Goal: Information Seeking & Learning: Learn about a topic

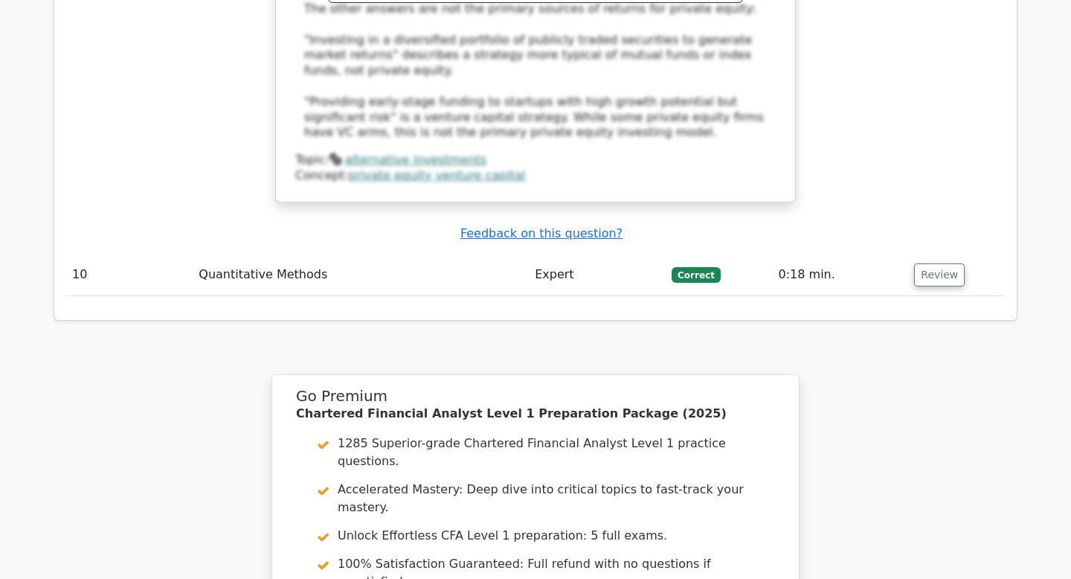
scroll to position [3023, 0]
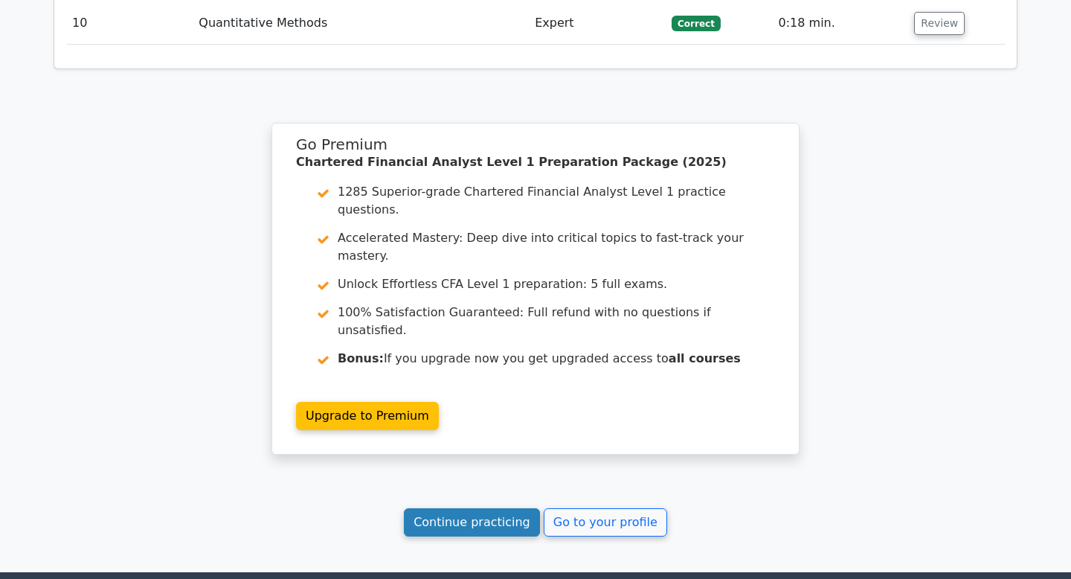
click at [521, 508] on link "Continue practicing" at bounding box center [472, 522] width 136 height 28
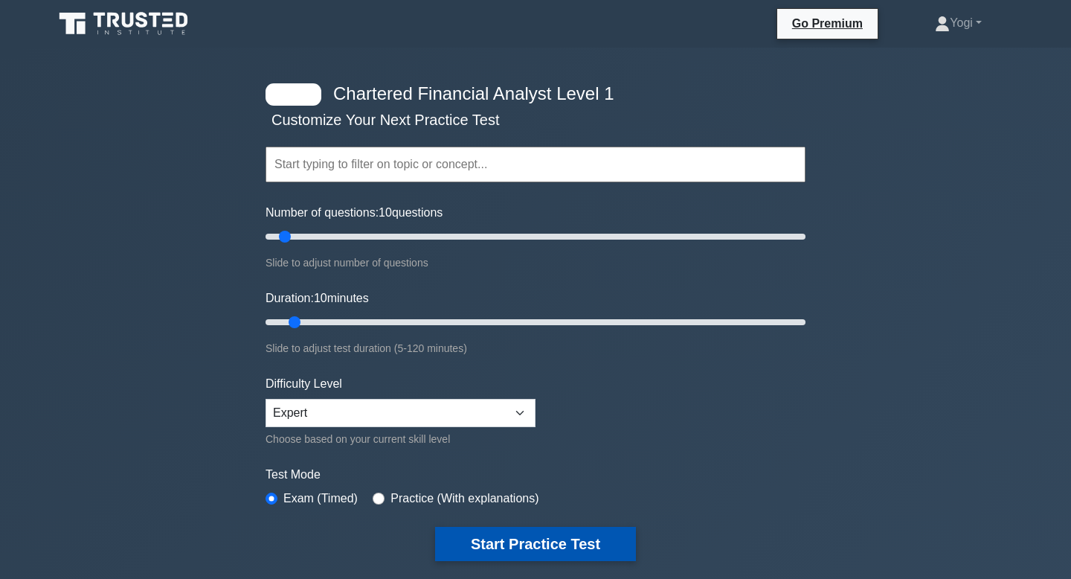
click at [576, 537] on button "Start Practice Test" at bounding box center [535, 544] width 201 height 34
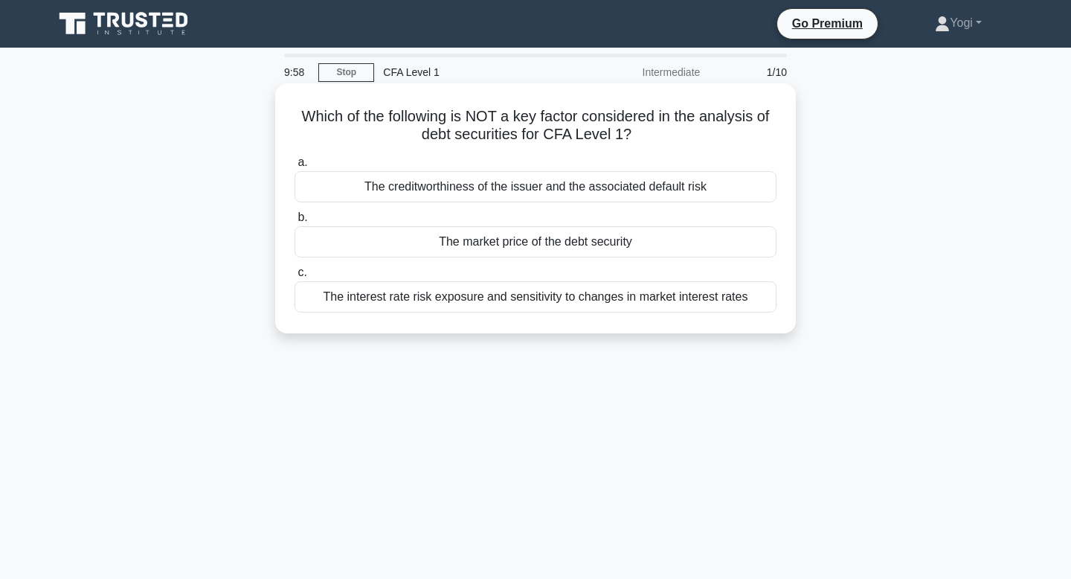
click at [548, 239] on div "The market price of the debt security" at bounding box center [536, 241] width 482 height 31
click at [295, 222] on input "b. The market price of the debt security" at bounding box center [295, 218] width 0 height 10
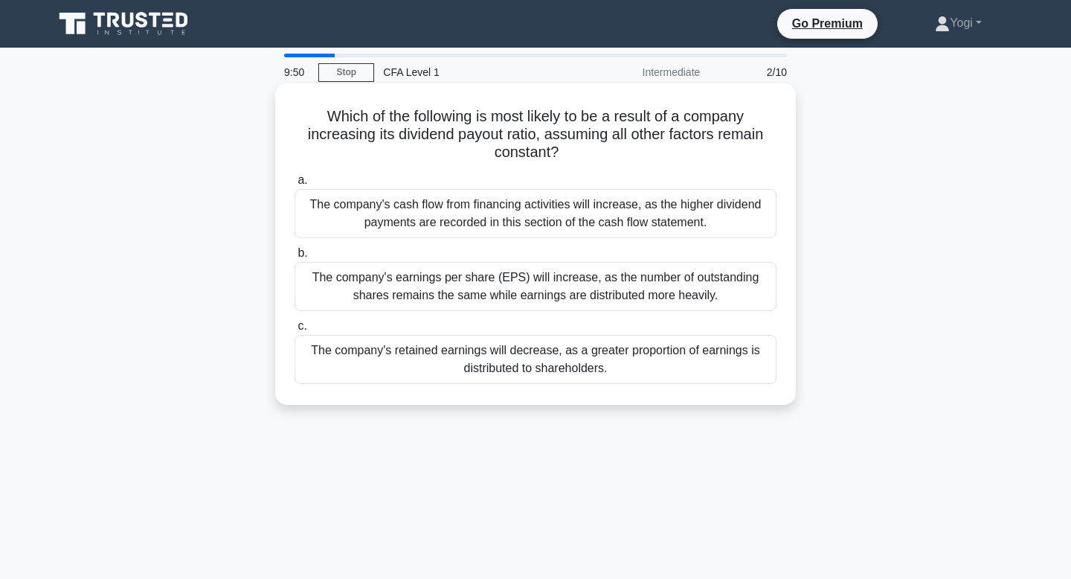
click at [568, 376] on div "The company's retained earnings will decrease, as a greater proportion of earni…" at bounding box center [536, 359] width 482 height 49
click at [295, 331] on input "c. The company's retained earnings will decrease, as a greater proportion of ea…" at bounding box center [295, 326] width 0 height 10
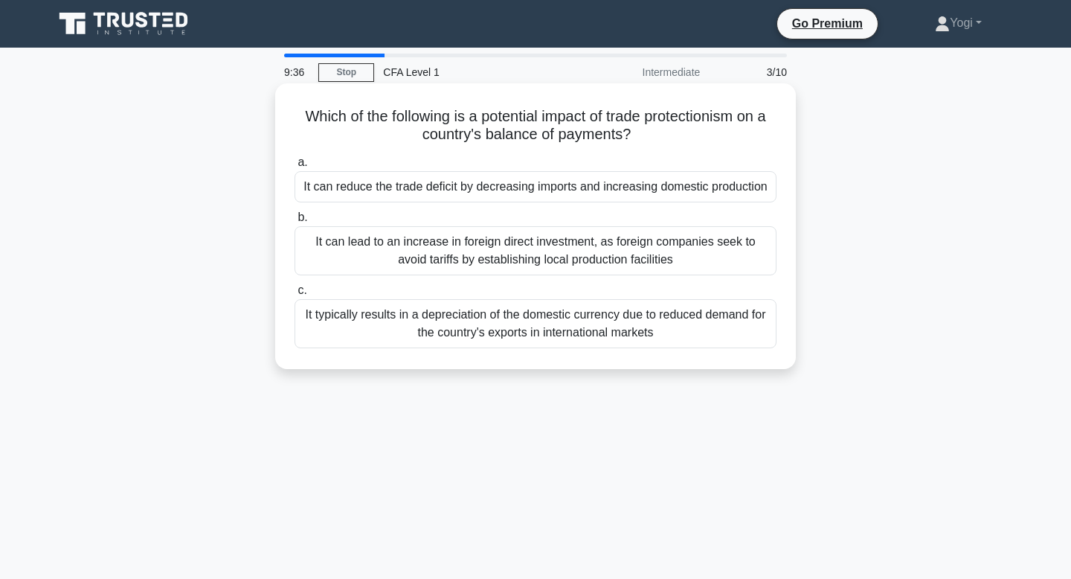
click at [562, 190] on div "It can reduce the trade deficit by decreasing imports and increasing domestic p…" at bounding box center [536, 186] width 482 height 31
click at [295, 167] on input "a. It can reduce the trade deficit by decreasing imports and increasing domesti…" at bounding box center [295, 163] width 0 height 10
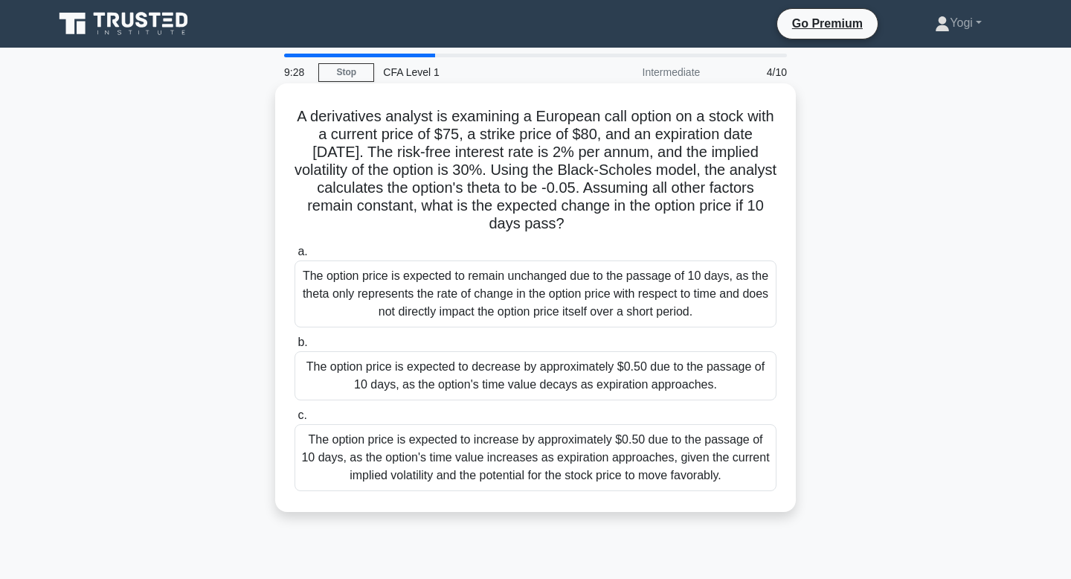
click at [568, 373] on div "The option price is expected to decrease by approximately $0.50 due to the pass…" at bounding box center [536, 375] width 482 height 49
click at [295, 347] on input "b. The option price is expected to decrease by approximately $0.50 due to the p…" at bounding box center [295, 343] width 0 height 10
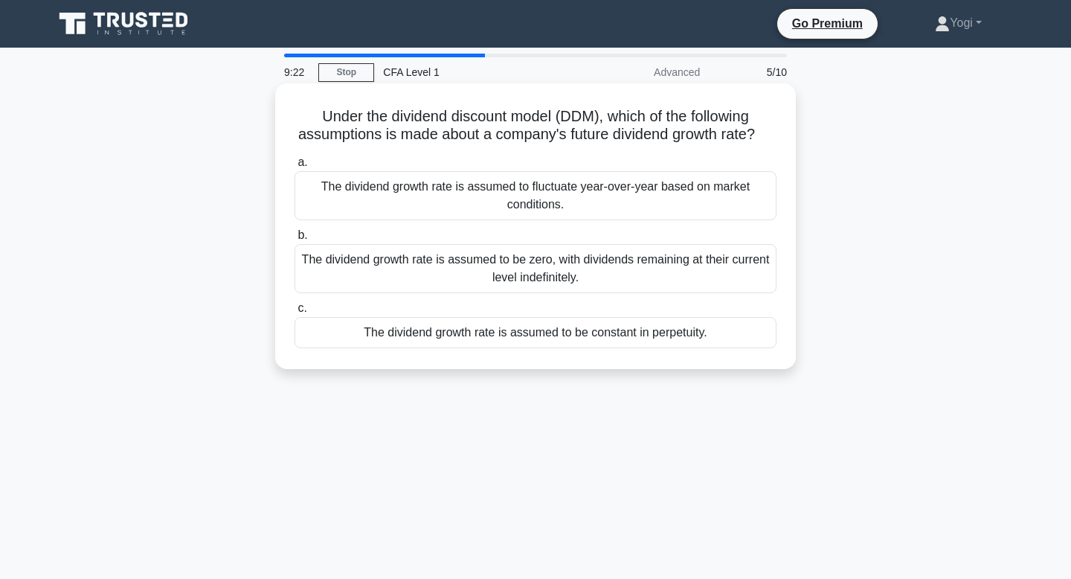
click at [561, 329] on div "The dividend growth rate is assumed to be constant in perpetuity." at bounding box center [536, 332] width 482 height 31
click at [295, 313] on input "c. The dividend growth rate is assumed to be constant in perpetuity." at bounding box center [295, 308] width 0 height 10
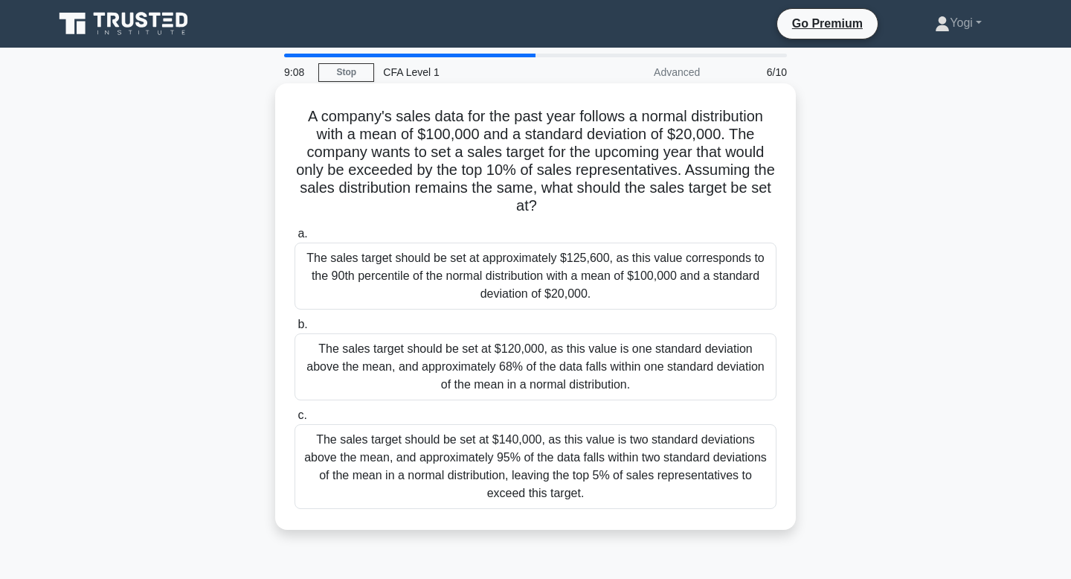
click at [542, 276] on div "The sales target should be set at approximately $125,600, as this value corresp…" at bounding box center [536, 275] width 482 height 67
click at [295, 239] on input "a. The sales target should be set at approximately $125,600, as this value corr…" at bounding box center [295, 234] width 0 height 10
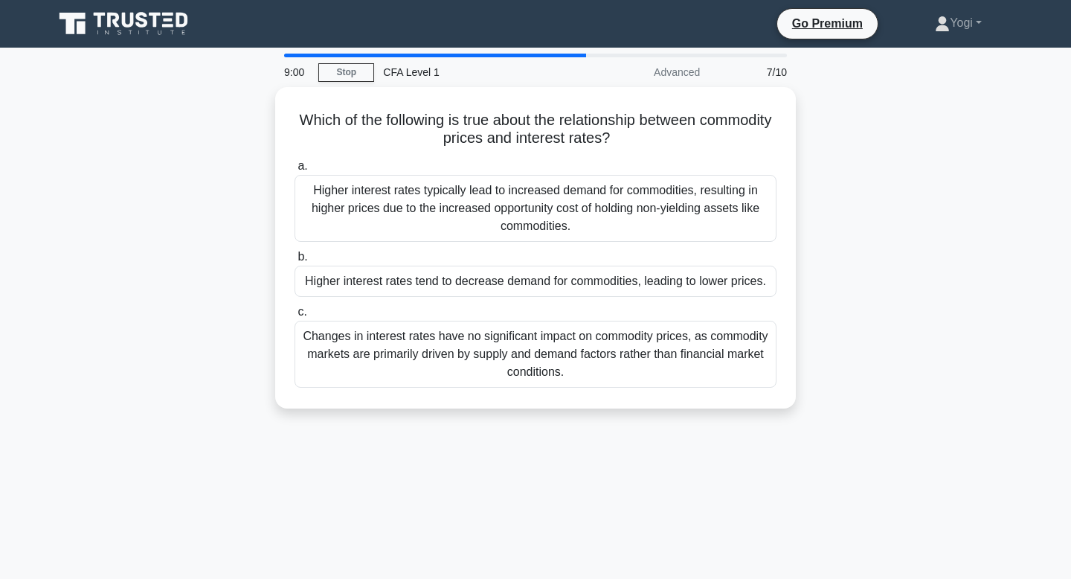
click at [542, 276] on div "Higher interest rates tend to decrease demand for commodities, leading to lower…" at bounding box center [536, 281] width 482 height 31
click at [295, 262] on input "b. Higher interest rates tend to decrease demand for commodities, leading to lo…" at bounding box center [295, 257] width 0 height 10
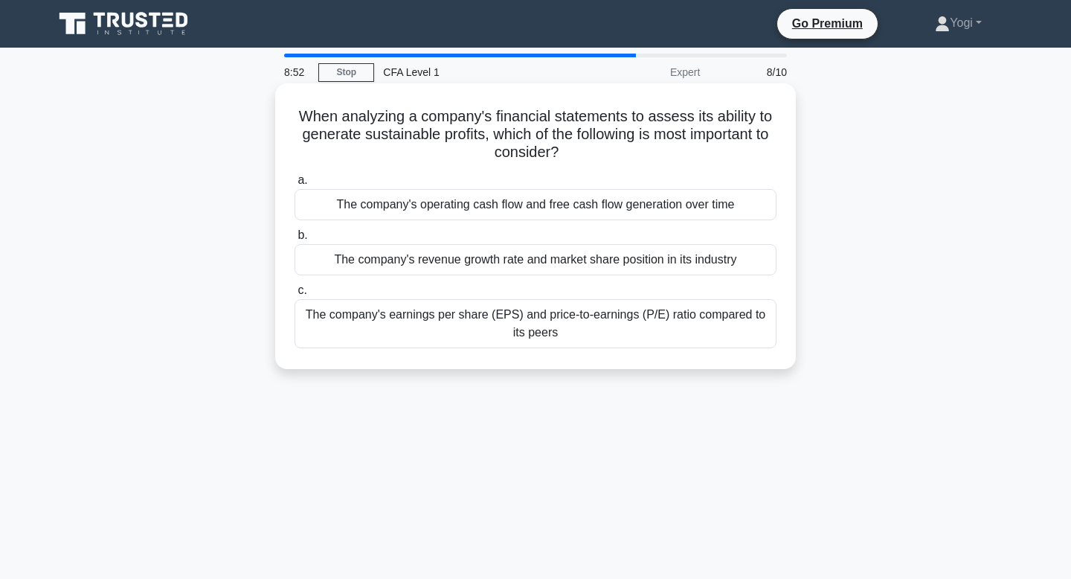
click at [547, 205] on div "The company's operating cash flow and free cash flow generation over time" at bounding box center [536, 204] width 482 height 31
click at [295, 185] on input "a. The company's operating cash flow and free cash flow generation over time" at bounding box center [295, 181] width 0 height 10
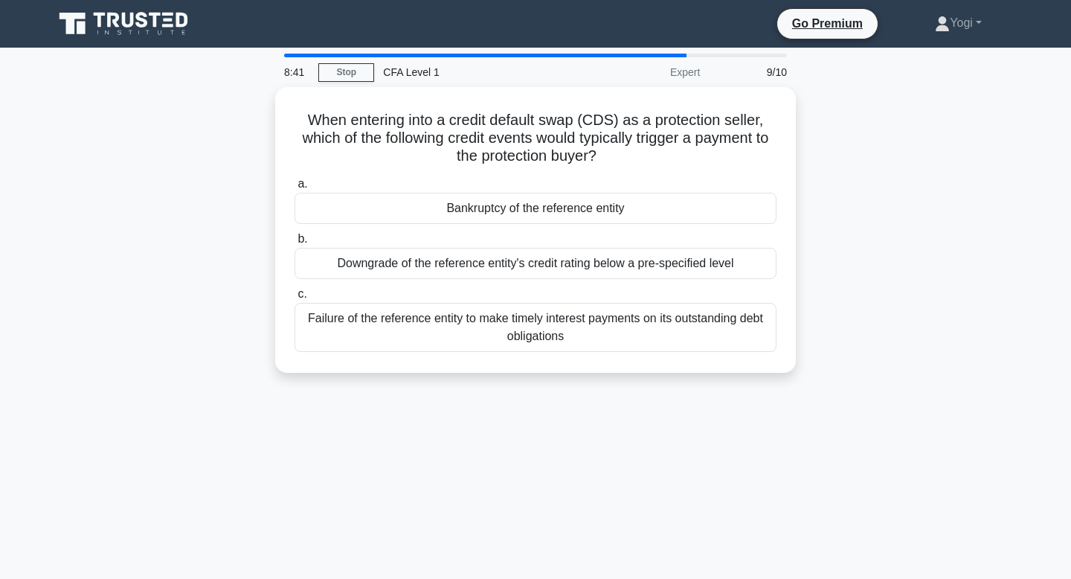
click at [547, 205] on div "Bankruptcy of the reference entity" at bounding box center [536, 208] width 482 height 31
click at [295, 189] on input "a. Bankruptcy of the reference entity" at bounding box center [295, 184] width 0 height 10
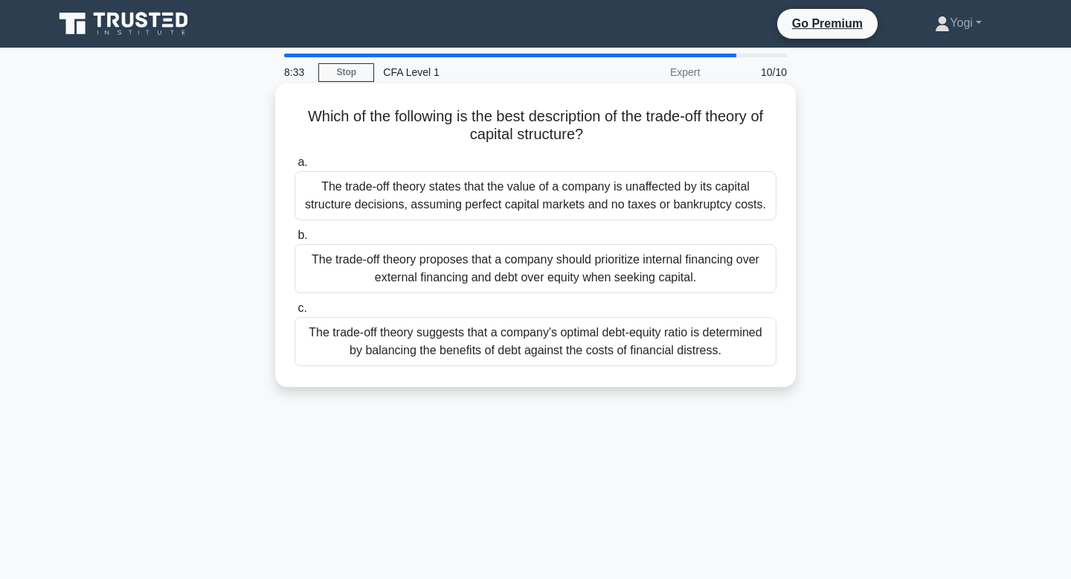
click at [555, 271] on div "The trade-off theory proposes that a company should prioritize internal financi…" at bounding box center [536, 268] width 482 height 49
click at [295, 240] on input "b. The trade-off theory proposes that a company should prioritize internal fina…" at bounding box center [295, 236] width 0 height 10
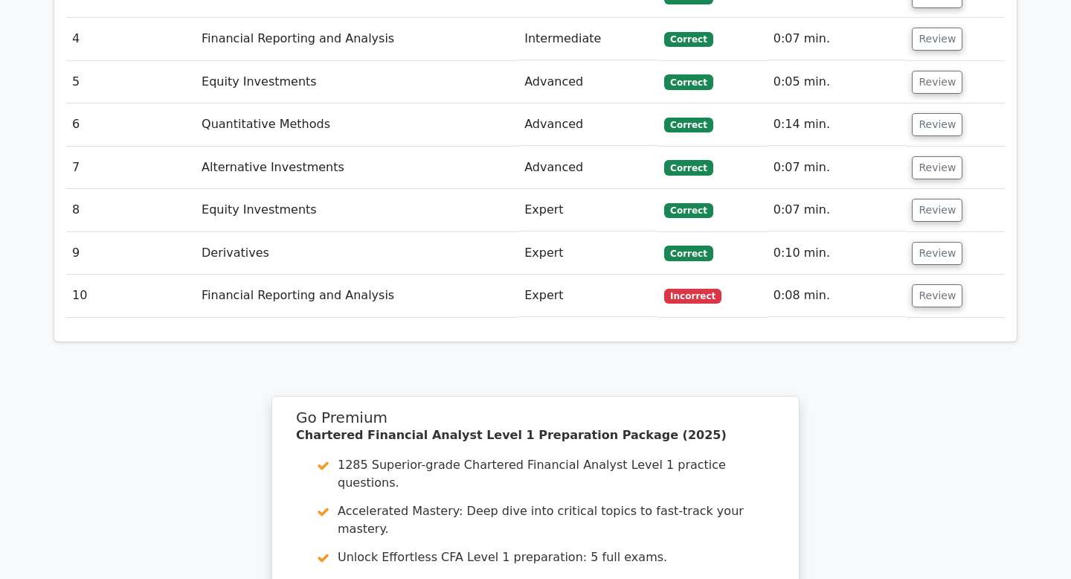
scroll to position [1900, 0]
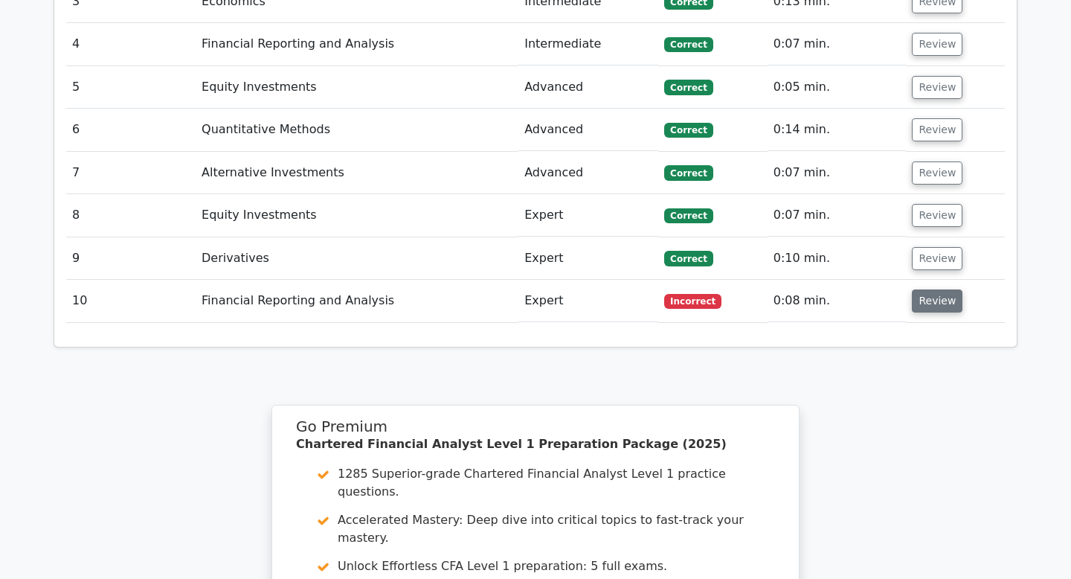
click at [933, 289] on button "Review" at bounding box center [937, 300] width 51 height 23
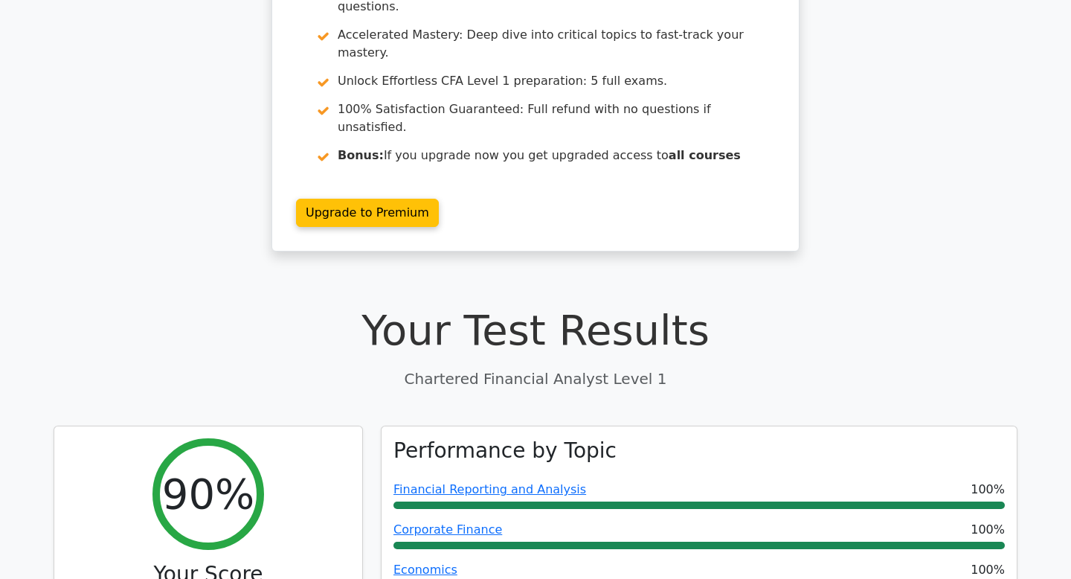
scroll to position [103, 0]
